Goal: Find specific page/section: Find specific page/section

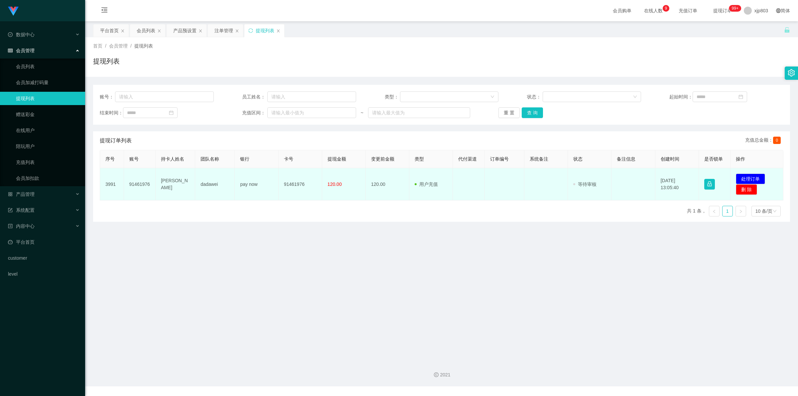
click at [141, 180] on td "91461976" at bounding box center [140, 184] width 32 height 32
copy td "91461976"
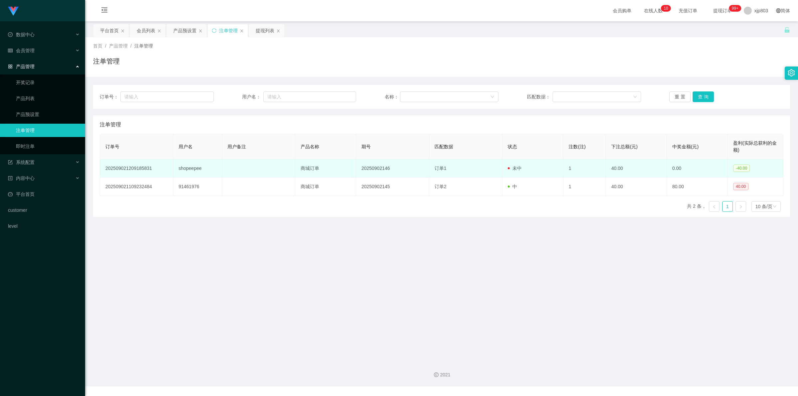
click at [189, 168] on td "shopeepee" at bounding box center [197, 168] width 49 height 18
click at [189, 167] on td "shopeepee" at bounding box center [197, 168] width 49 height 18
copy td "shopeepee"
click at [188, 170] on td "shopeepee" at bounding box center [197, 168] width 49 height 18
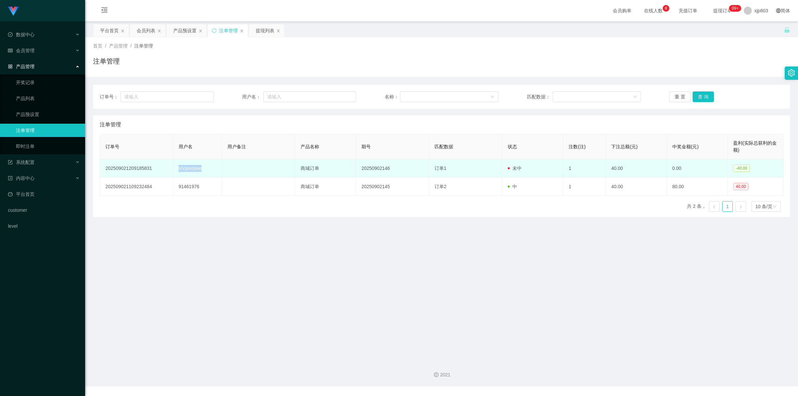
click at [188, 170] on td "shopeepee" at bounding box center [197, 168] width 49 height 18
drag, startPoint x: 585, startPoint y: 171, endPoint x: 697, endPoint y: 164, distance: 112.7
click at [697, 164] on td "0.00" at bounding box center [697, 168] width 61 height 18
click at [746, 167] on span "-40.00" at bounding box center [741, 168] width 17 height 7
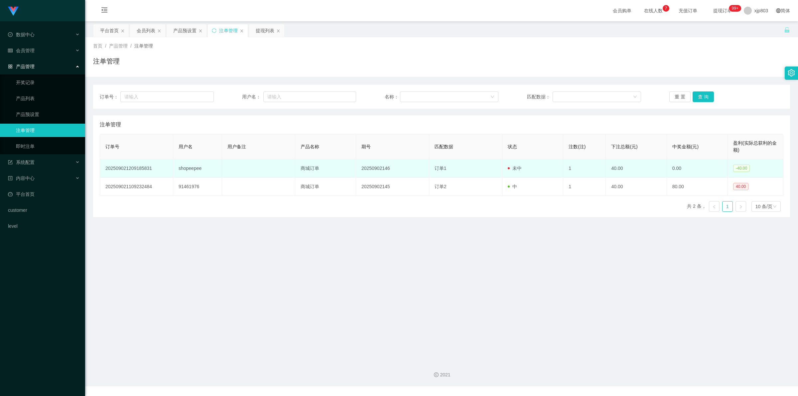
click at [733, 169] on span "-40.00" at bounding box center [741, 168] width 17 height 7
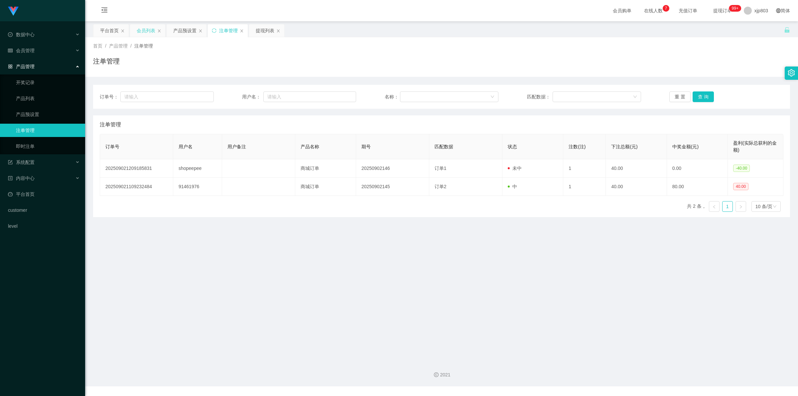
click at [142, 32] on div "会员列表" at bounding box center [146, 30] width 19 height 13
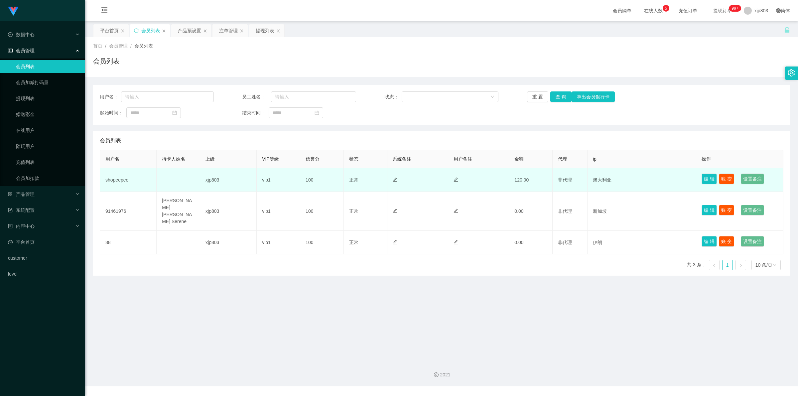
click at [120, 184] on td "shopeepee" at bounding box center [128, 180] width 57 height 24
click at [106, 182] on td "shopeepee" at bounding box center [128, 180] width 57 height 24
copy td "shopeepee"
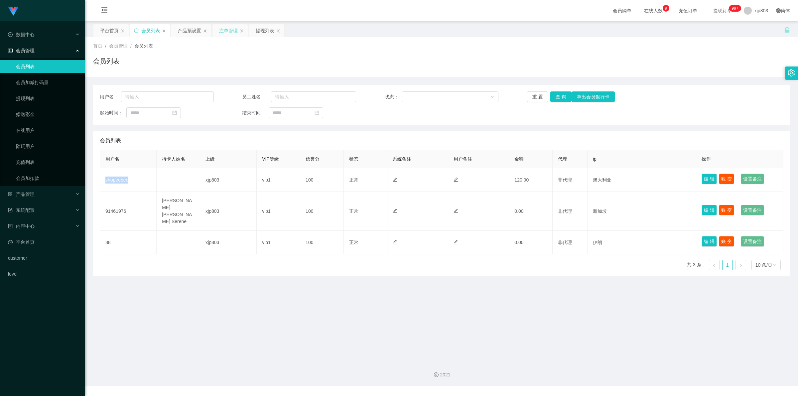
click at [229, 30] on div "注单管理" at bounding box center [228, 30] width 19 height 13
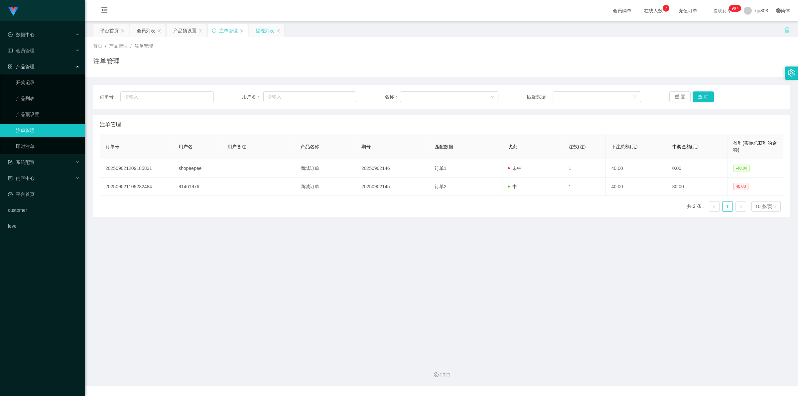
click at [265, 29] on div "提现列表" at bounding box center [265, 30] width 19 height 13
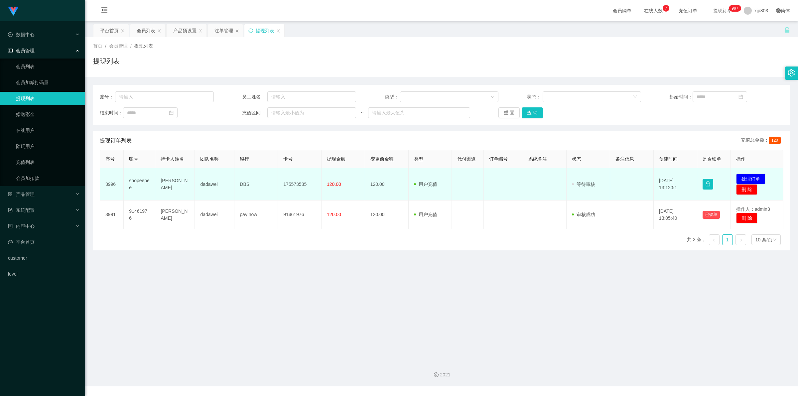
click at [137, 183] on td "shopeepee" at bounding box center [140, 184] width 32 height 32
copy td "shopeepee"
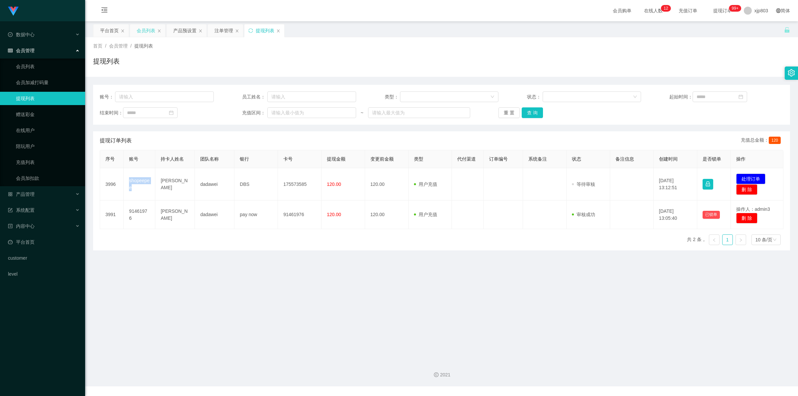
click at [144, 32] on div "会员列表" at bounding box center [146, 30] width 19 height 13
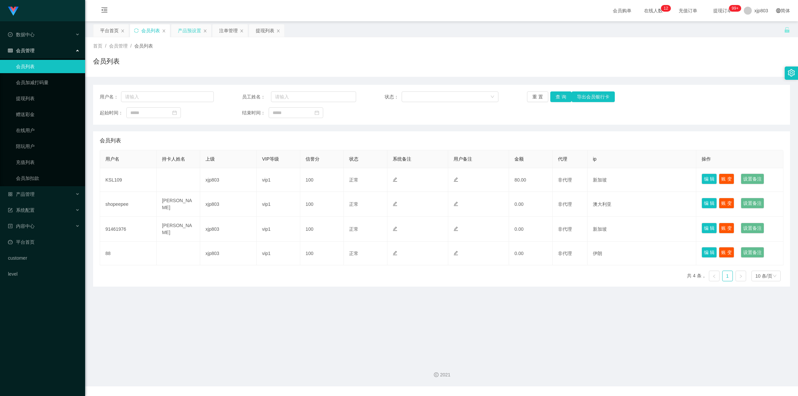
click at [188, 32] on div "产品预设置" at bounding box center [189, 30] width 23 height 13
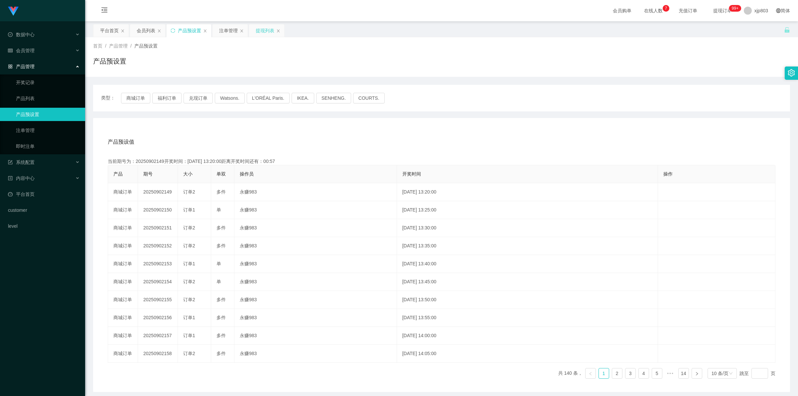
click at [265, 34] on div "提现列表" at bounding box center [265, 30] width 19 height 13
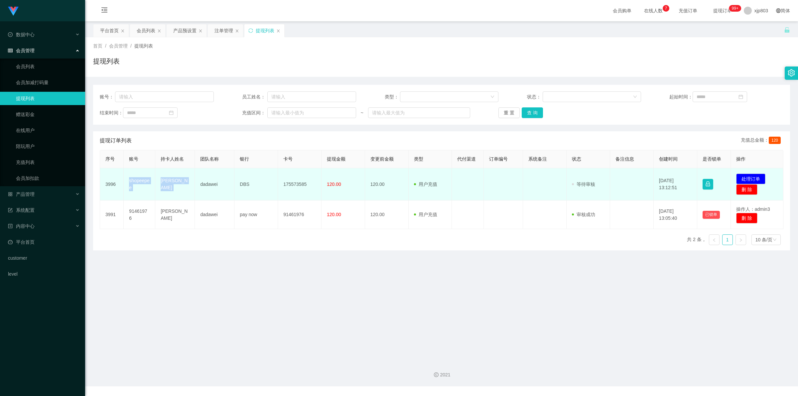
drag, startPoint x: 126, startPoint y: 178, endPoint x: 195, endPoint y: 199, distance: 71.9
click at [195, 199] on tr "3996 shopeepee zhang yong dadawei DBS 175573585 120.00 120.00 用户充值 人工扣款 审核驳回 审核…" at bounding box center [441, 184] width 683 height 32
copy tr "shopeepee zhang yong"
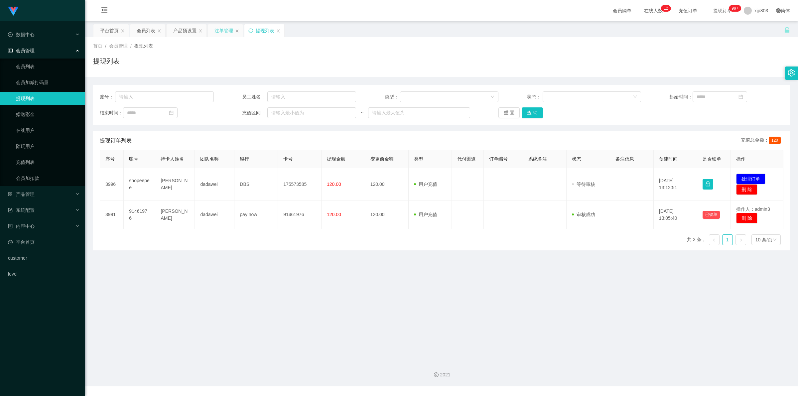
click at [233, 29] on div "注单管理" at bounding box center [224, 30] width 19 height 13
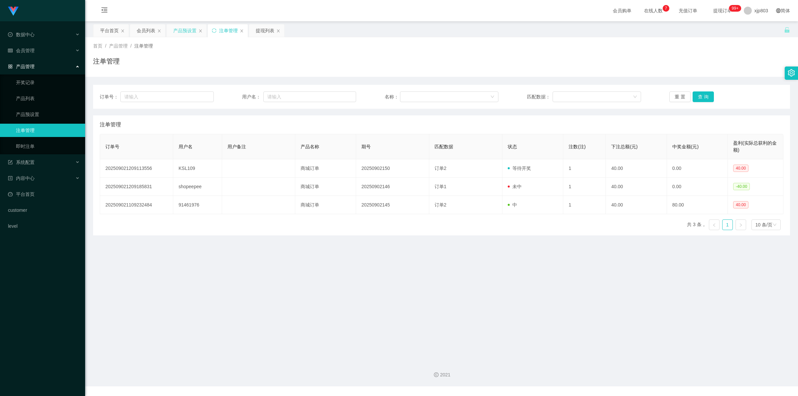
click at [192, 31] on div "产品预设置" at bounding box center [184, 30] width 23 height 13
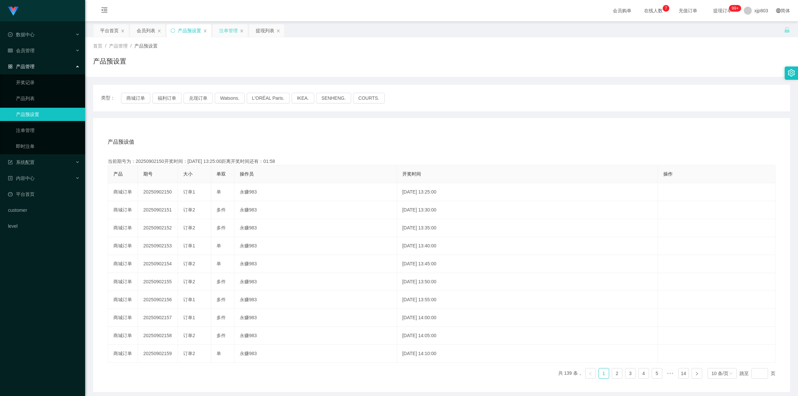
click at [230, 29] on div "注单管理" at bounding box center [228, 30] width 19 height 13
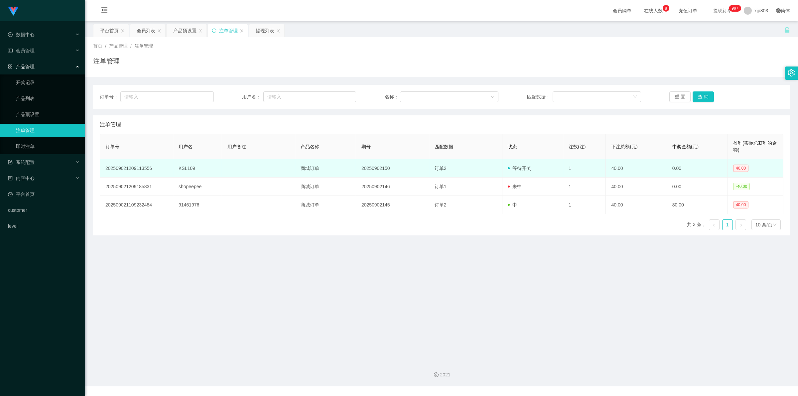
click at [183, 170] on td "KSL109" at bounding box center [197, 168] width 49 height 18
copy td "KSL109"
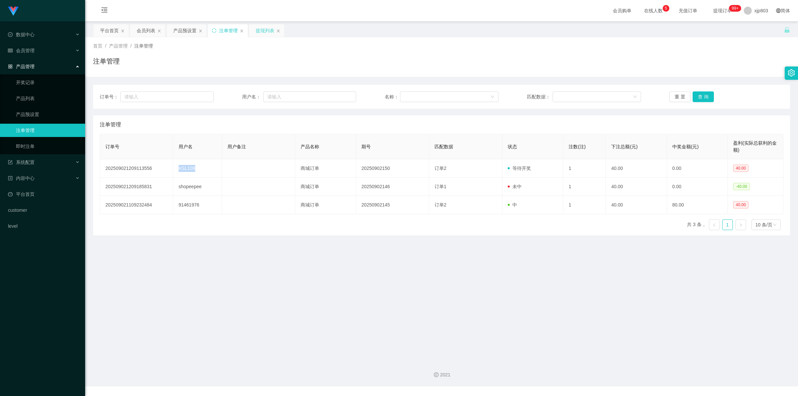
click at [269, 31] on div "提现列表" at bounding box center [265, 30] width 19 height 13
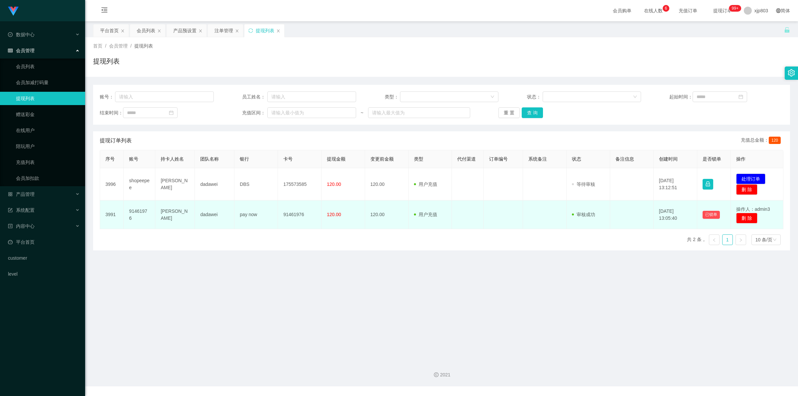
drag, startPoint x: 128, startPoint y: 215, endPoint x: 190, endPoint y: 217, distance: 61.9
click at [190, 217] on tr "3991 91461976 Lim Fang Yun Serene dadawei pay now 91461976 120.00 120.00 用户充值 人…" at bounding box center [441, 215] width 683 height 29
copy tr "91461976 Lim Fang Yun Serene"
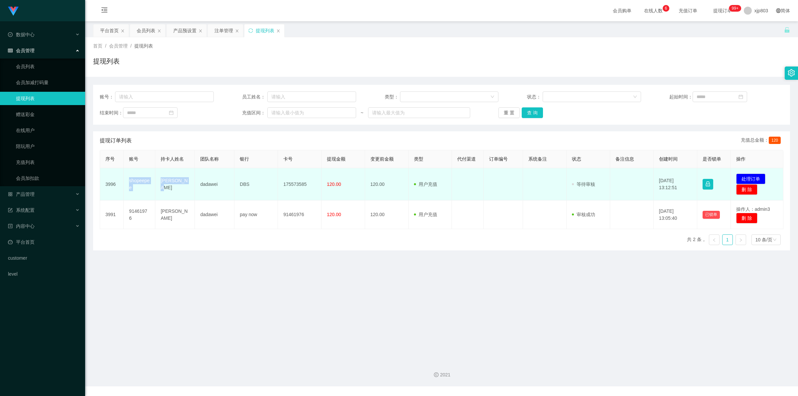
drag, startPoint x: 122, startPoint y: 181, endPoint x: 187, endPoint y: 196, distance: 66.1
click at [187, 196] on tr "3996 shopeepee zhang yong dadawei DBS 175573585 120.00 120.00 用户充值 人工扣款 审核驳回 审核…" at bounding box center [441, 184] width 683 height 32
copy tr "shopeepee zhang yong"
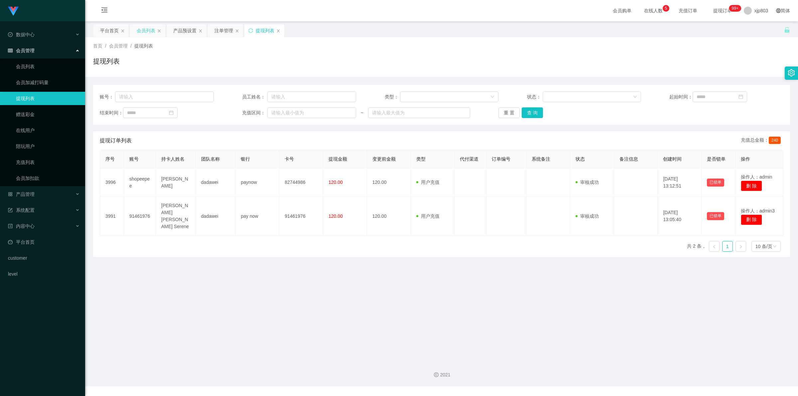
click at [149, 32] on div "会员列表" at bounding box center [146, 30] width 19 height 13
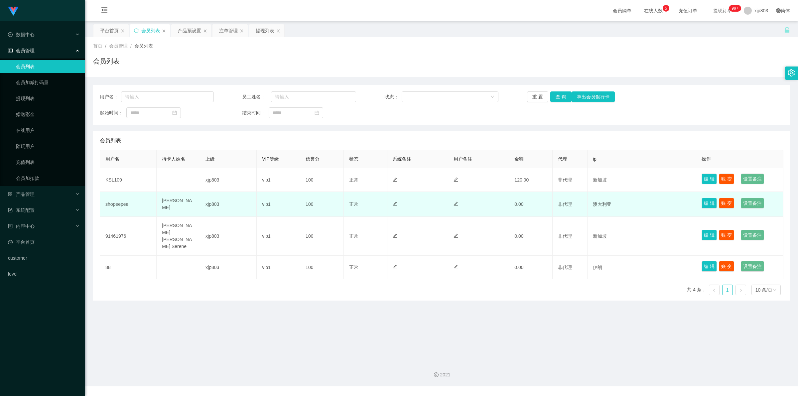
click at [169, 206] on td "[PERSON_NAME]" at bounding box center [179, 204] width 44 height 25
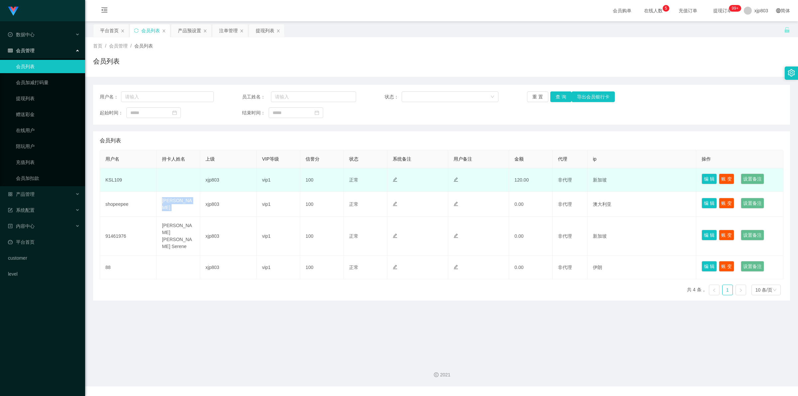
copy td "[PERSON_NAME]"
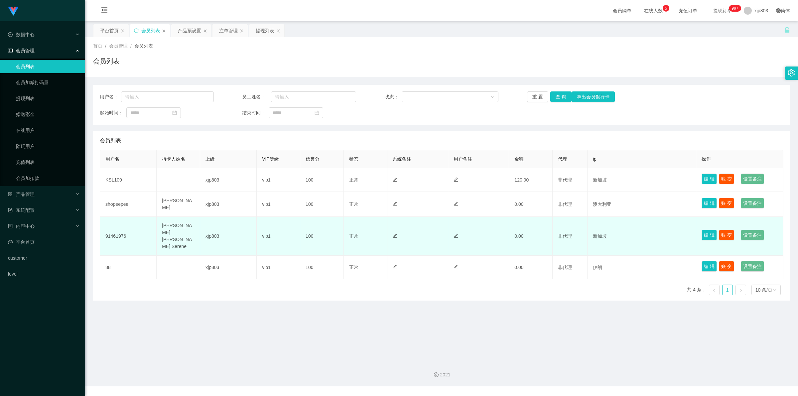
click at [175, 226] on td "[PERSON_NAME]" at bounding box center [179, 236] width 44 height 39
click at [176, 226] on td "[PERSON_NAME]" at bounding box center [179, 236] width 44 height 39
copy td "[PERSON_NAME]"
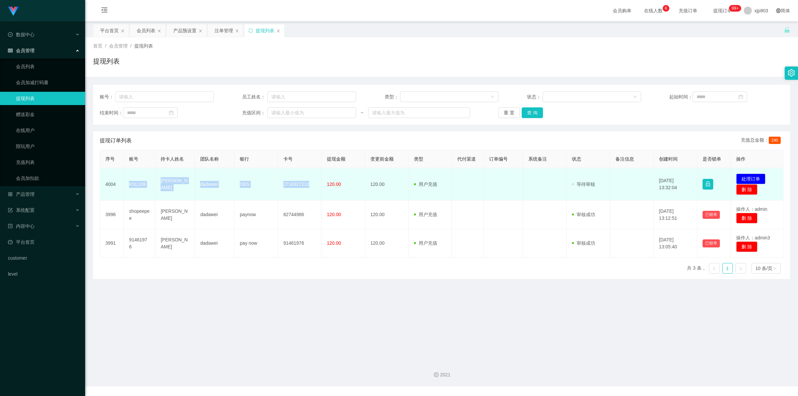
drag, startPoint x: 128, startPoint y: 184, endPoint x: 314, endPoint y: 194, distance: 186.2
click at [314, 194] on tr "4004 KSL109 [PERSON_NAME] SOON HENG dadawei DBS 2716327213 120.00 120.00 用户充值 人…" at bounding box center [441, 184] width 683 height 32
copy tr "KSL109 [PERSON_NAME] SOON HENG dadawei DBS 2716327213"
